Goal: Task Accomplishment & Management: Use online tool/utility

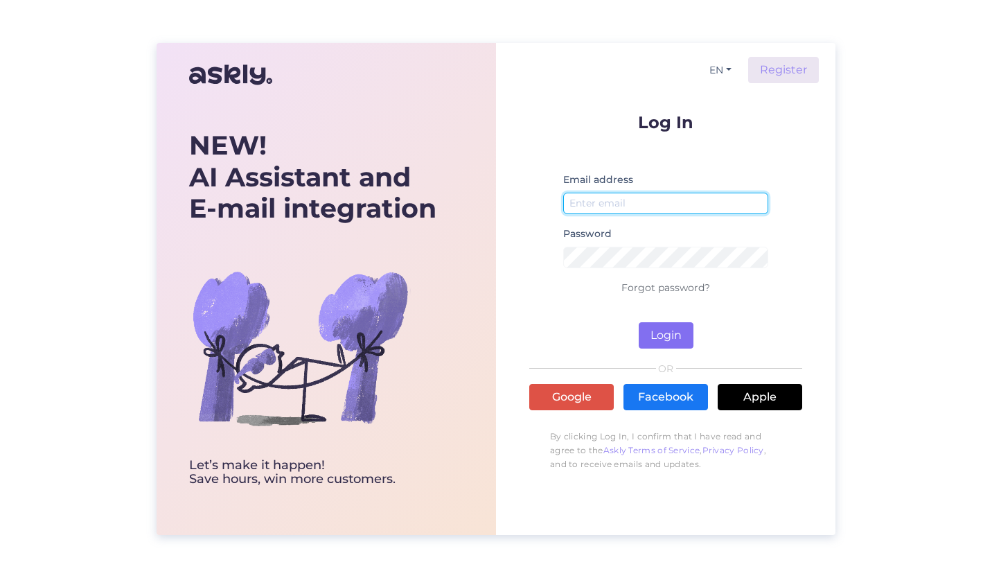
type input "[EMAIL_ADDRESS][DOMAIN_NAME]"
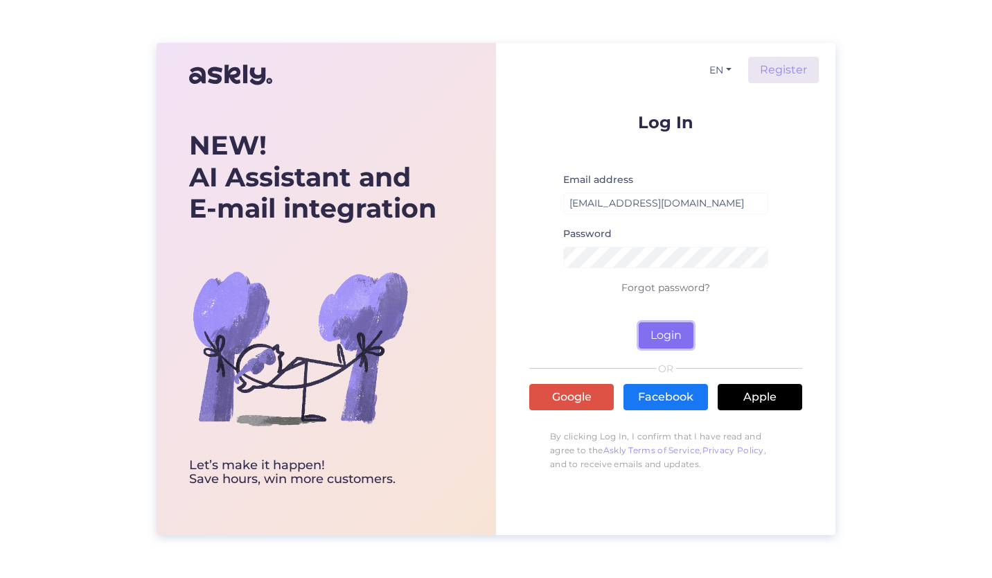
click at [676, 330] on button "Login" at bounding box center [666, 335] width 55 height 26
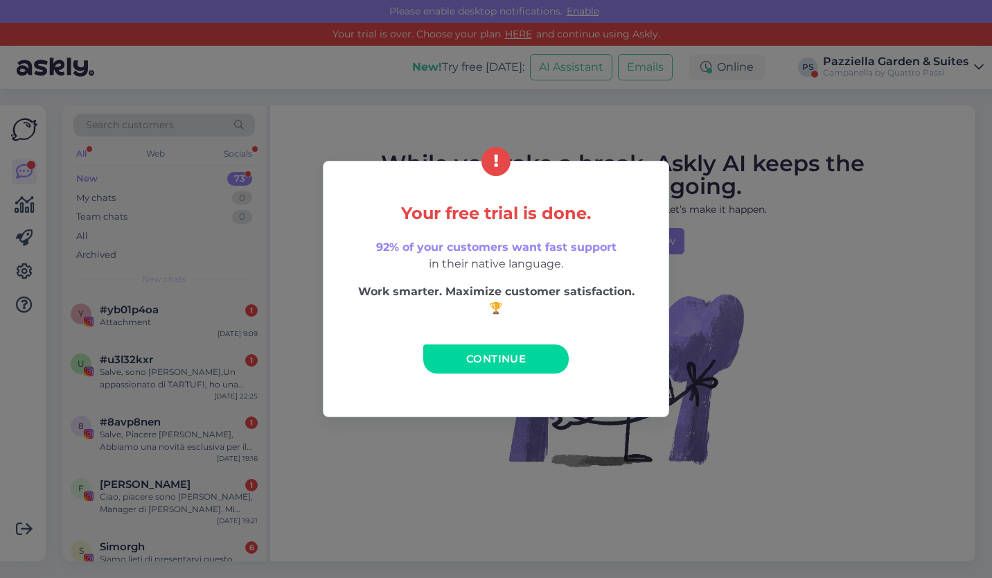
click at [752, 360] on div "Your free trial is done. 92% of your customers want fast support in their nativ…" at bounding box center [496, 289] width 992 height 578
click at [497, 350] on link "Continue" at bounding box center [495, 358] width 145 height 29
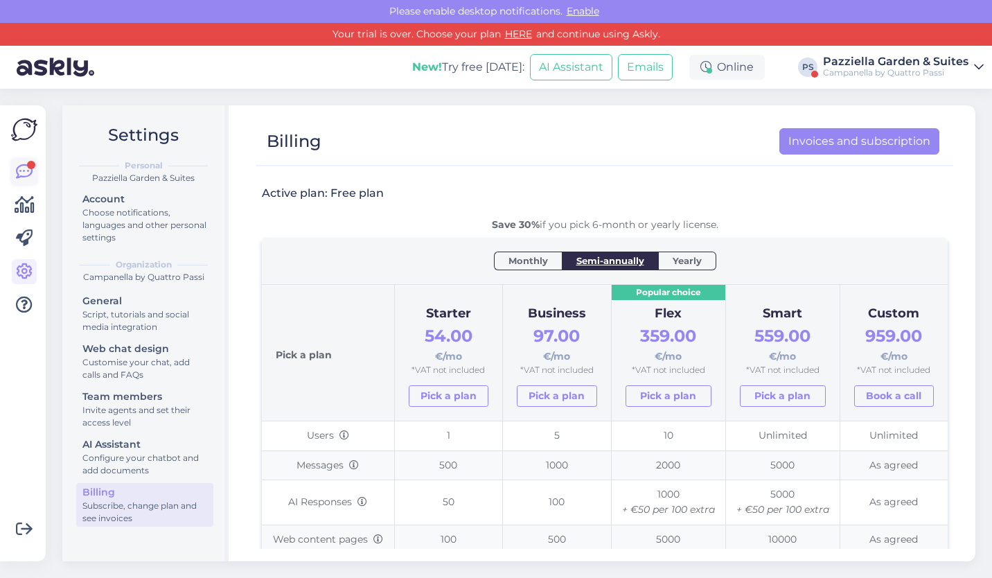
click at [14, 179] on link at bounding box center [24, 171] width 25 height 25
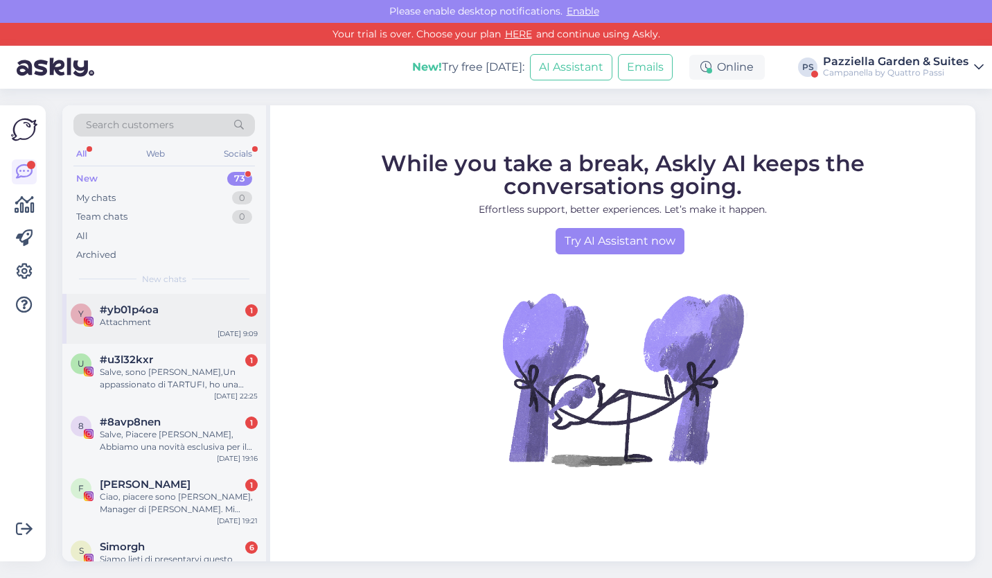
click at [144, 319] on div "Attachment" at bounding box center [179, 322] width 158 height 12
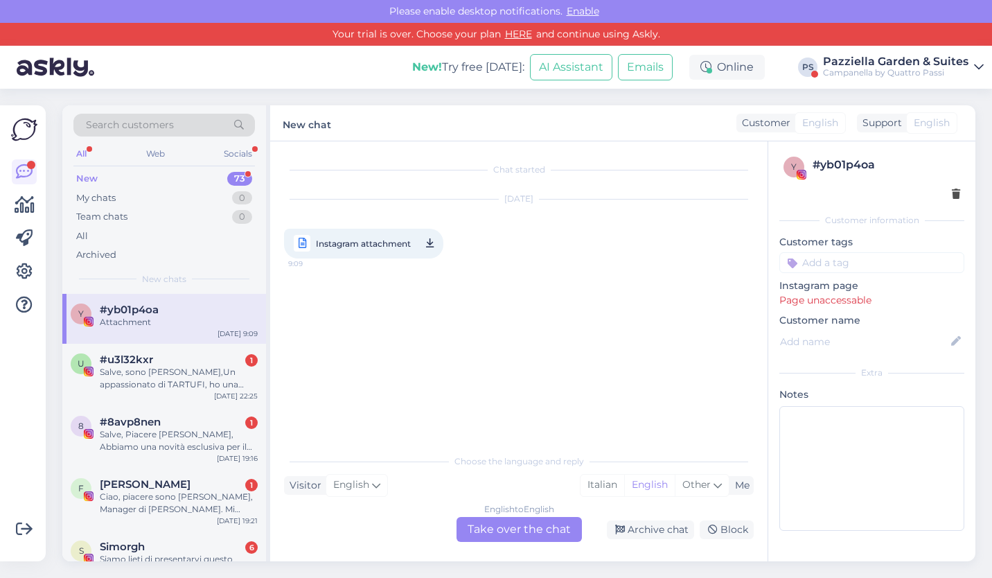
click at [145, 178] on div "New 73" at bounding box center [163, 178] width 181 height 19
click at [156, 121] on span "Search customers" at bounding box center [130, 125] width 88 height 15
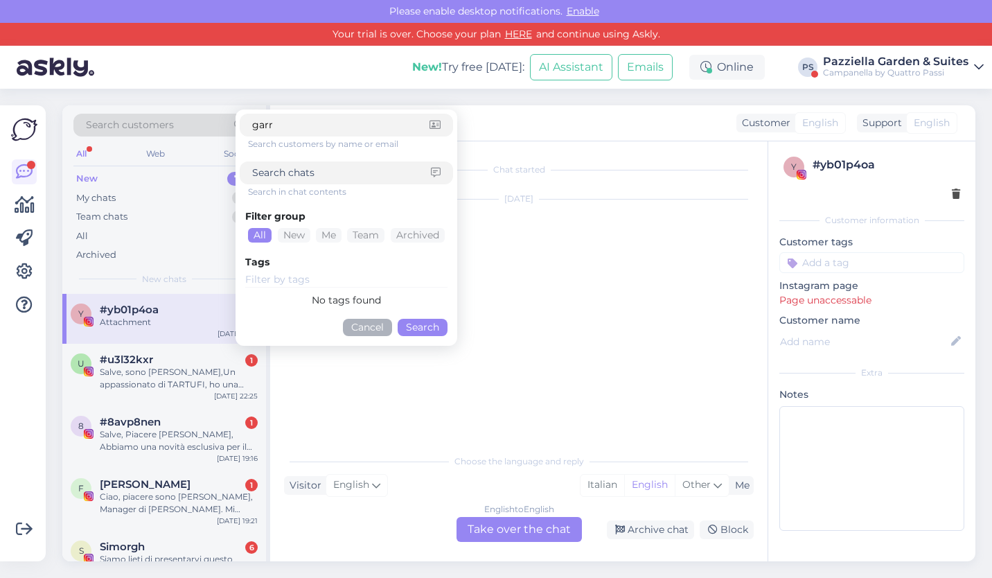
type input "garre"
click button "Search" at bounding box center [423, 327] width 50 height 17
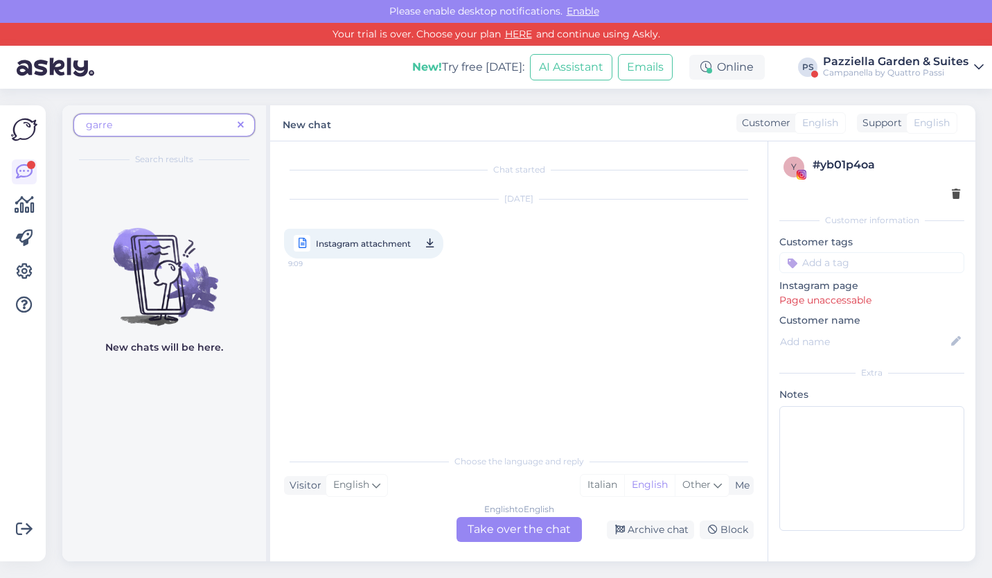
click at [149, 126] on span "garre" at bounding box center [159, 125] width 146 height 15
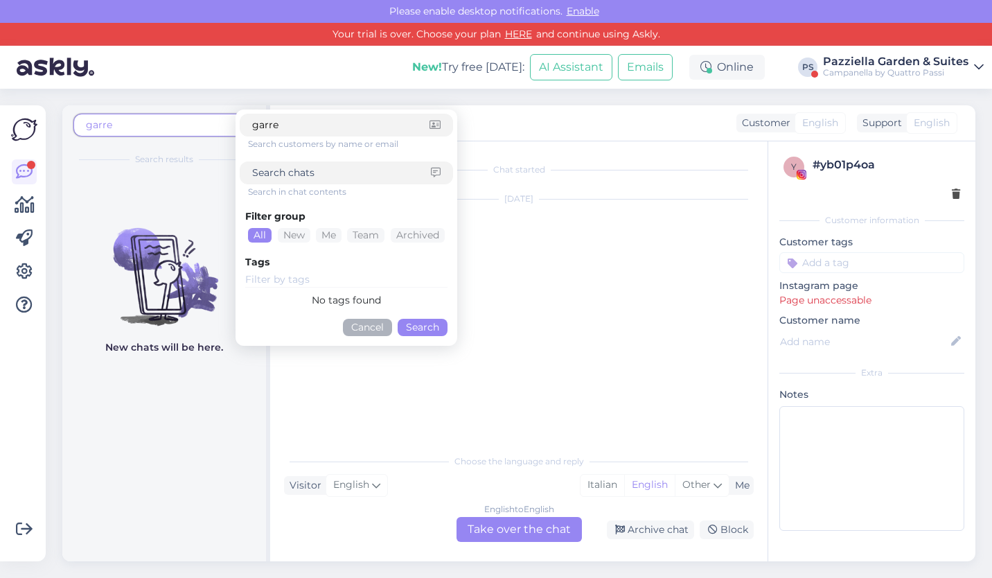
click at [301, 126] on input "garre" at bounding box center [340, 125] width 177 height 15
drag, startPoint x: 301, startPoint y: 126, endPoint x: 177, endPoint y: 113, distance: 125.4
click at [177, 113] on div "[PERSON_NAME] Search customers by name or email Search in chat contents Filter …" at bounding box center [164, 139] width 204 height 69
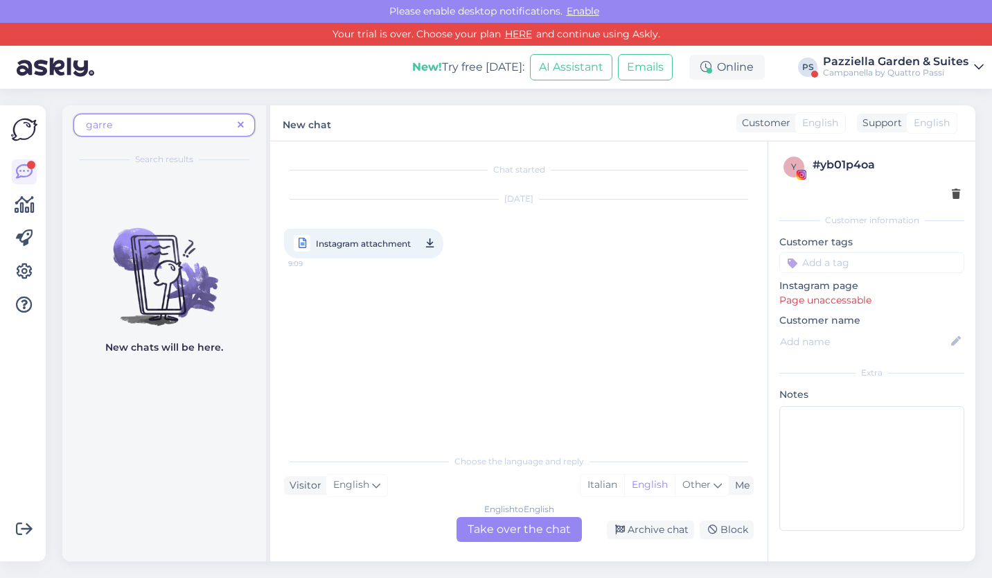
click at [238, 118] on span at bounding box center [240, 125] width 17 height 15
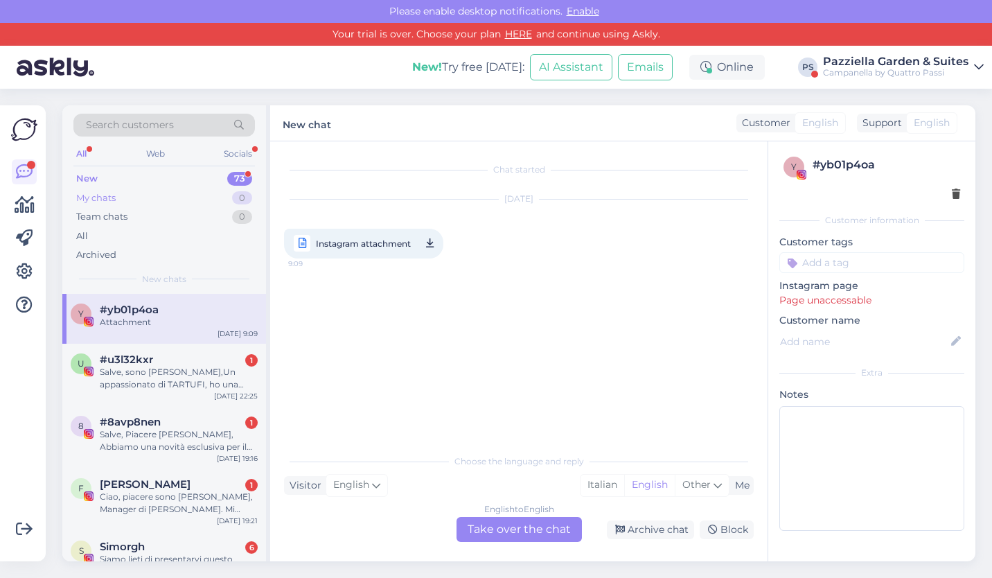
click at [166, 197] on div "My chats 0" at bounding box center [163, 197] width 181 height 19
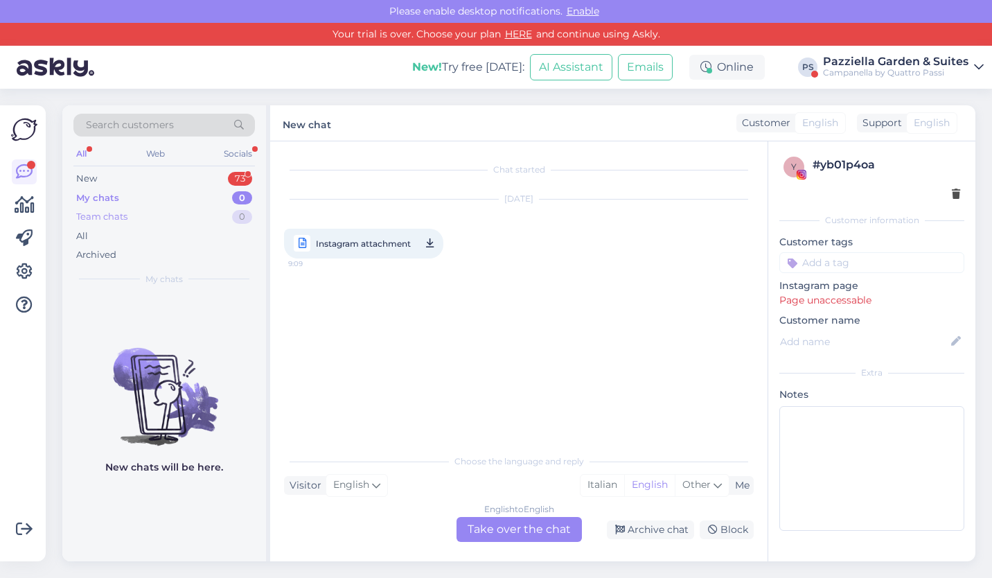
click at [139, 211] on div "Team chats 0" at bounding box center [163, 216] width 181 height 19
click at [123, 232] on div "All" at bounding box center [163, 236] width 181 height 19
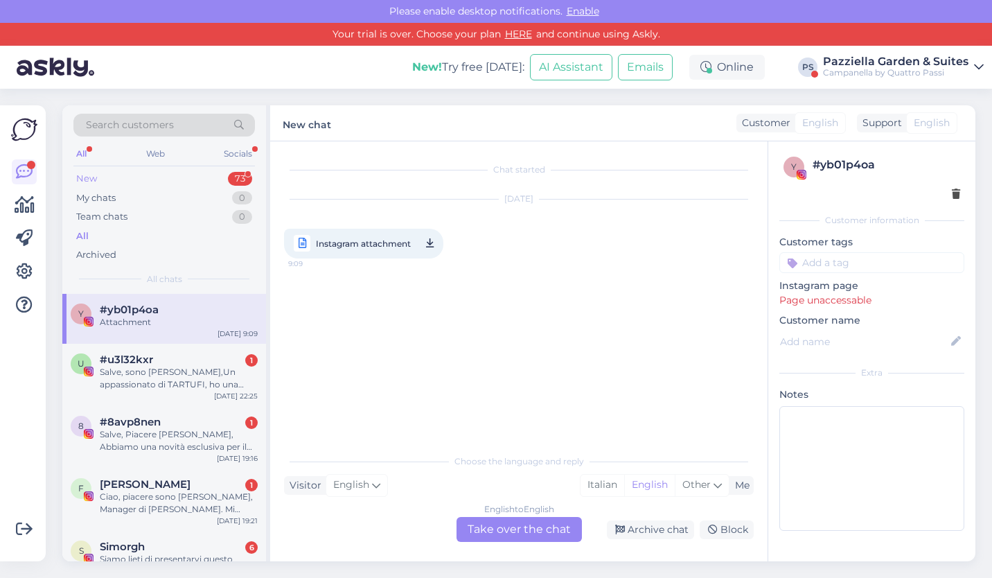
click at [112, 178] on div "New 73" at bounding box center [163, 178] width 181 height 19
click at [121, 132] on div "Search customers" at bounding box center [163, 125] width 181 height 23
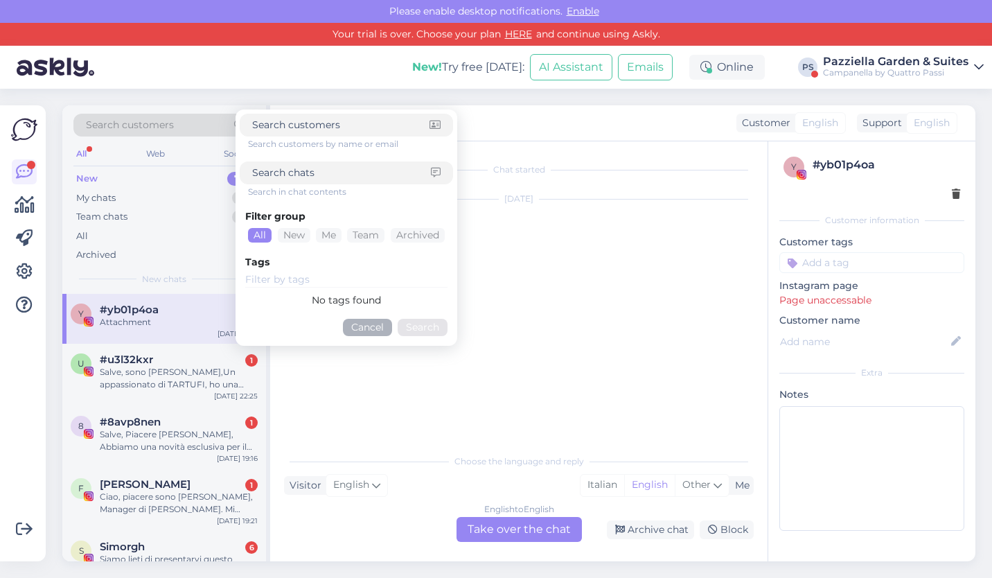
click at [296, 172] on input at bounding box center [341, 173] width 179 height 15
type input "garre"
click button "Search" at bounding box center [423, 327] width 50 height 17
